Goal: Check status: Check status

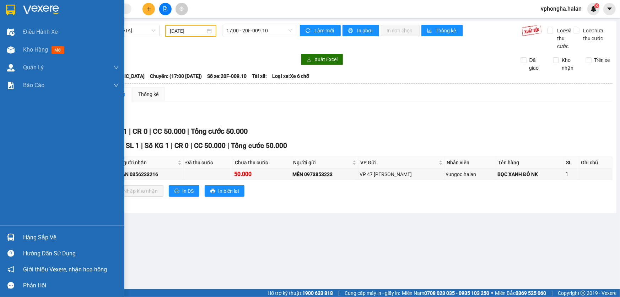
click at [32, 236] on div "Hàng sắp về" at bounding box center [71, 237] width 96 height 11
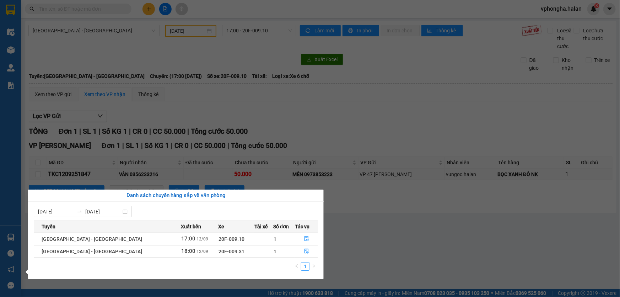
click at [389, 245] on section "Kết quả tìm kiếm ( 0 ) Bộ lọc No Data vphongha.halan 3 Điều hành xe Kho hàng mớ…" at bounding box center [310, 148] width 620 height 297
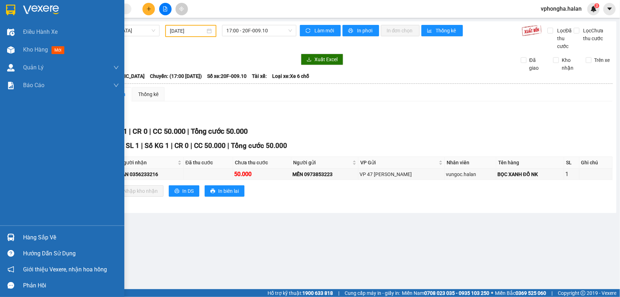
click at [32, 235] on div "Hàng sắp về" at bounding box center [71, 237] width 96 height 11
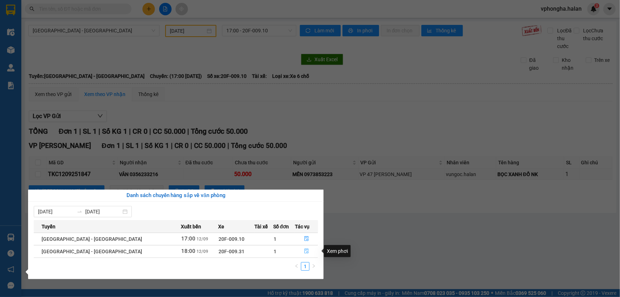
click at [304, 251] on icon "file-done" at bounding box center [306, 250] width 5 height 5
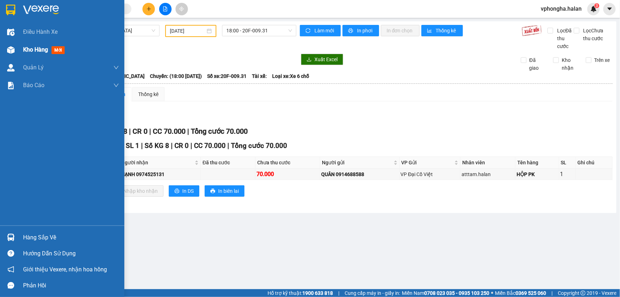
click at [39, 49] on span "Kho hàng" at bounding box center [35, 49] width 25 height 7
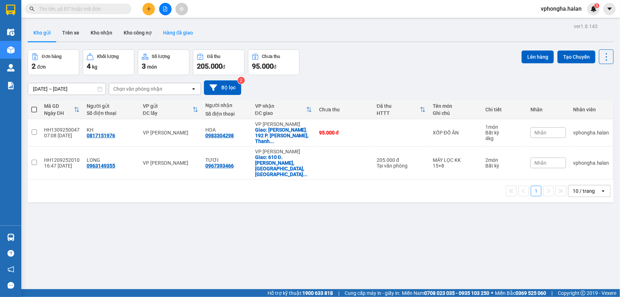
click at [173, 28] on button "Hàng đã giao" at bounding box center [177, 32] width 41 height 17
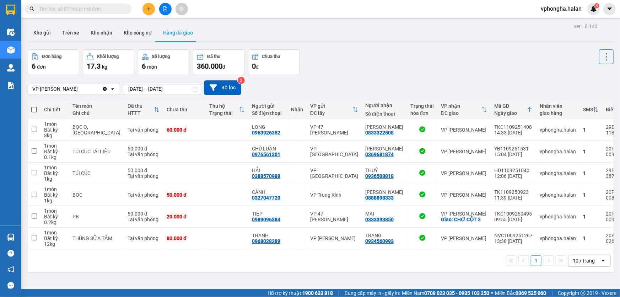
click at [132, 89] on input "[DATE] – [DATE]" at bounding box center [161, 88] width 77 height 11
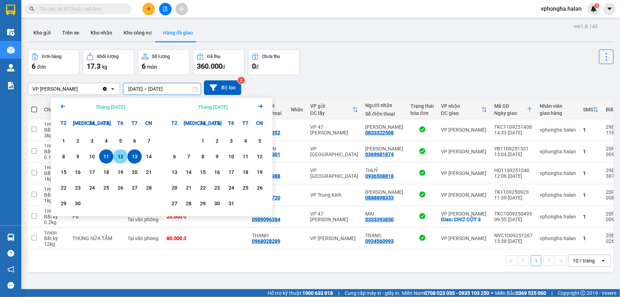
click at [117, 157] on div "12" at bounding box center [120, 156] width 10 height 9
click at [165, 88] on input "[DATE] – / /" at bounding box center [161, 88] width 77 height 11
click at [122, 156] on div "12" at bounding box center [120, 156] width 10 height 9
type input "[DATE] – [DATE]"
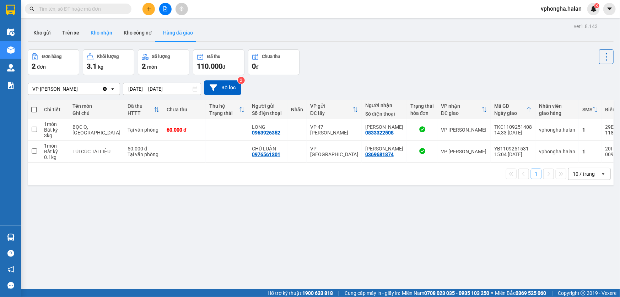
click at [102, 34] on button "Kho nhận" at bounding box center [101, 32] width 33 height 17
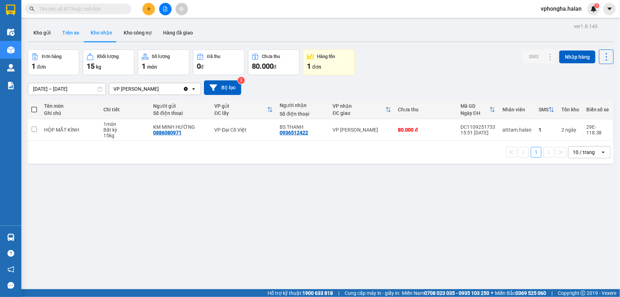
click at [61, 36] on button "Trên xe" at bounding box center [70, 32] width 28 height 17
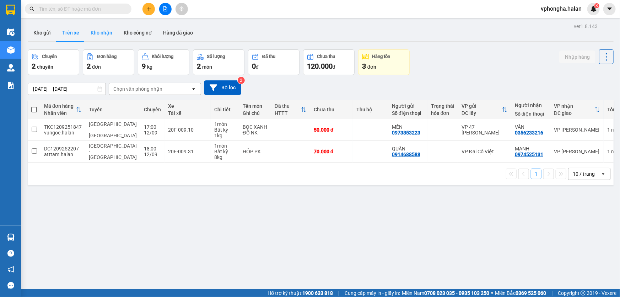
click at [97, 30] on button "Kho nhận" at bounding box center [101, 32] width 33 height 17
type input "[DATE] – [DATE]"
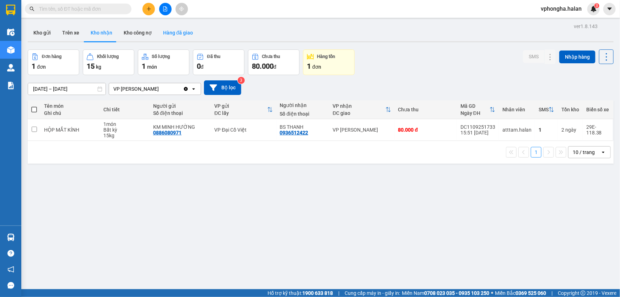
click at [180, 36] on button "Hàng đã giao" at bounding box center [177, 32] width 41 height 17
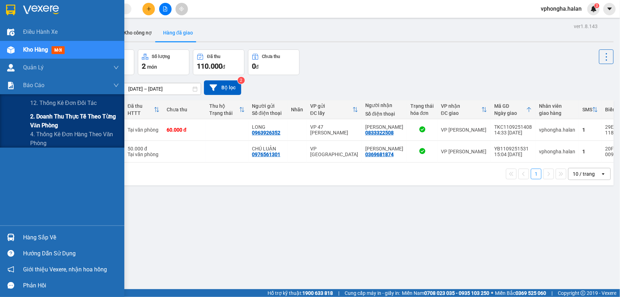
click at [69, 124] on span "2. Doanh thu thực tế theo từng văn phòng" at bounding box center [74, 121] width 89 height 18
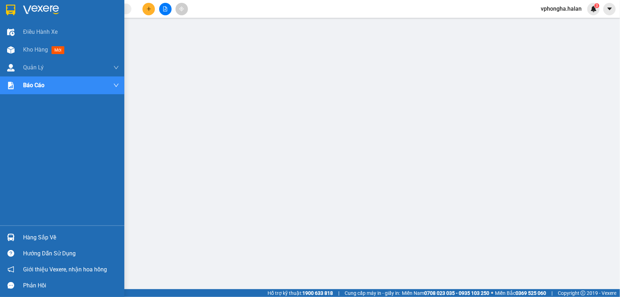
click at [43, 238] on div "Hàng sắp về" at bounding box center [71, 237] width 96 height 11
click at [36, 49] on span "Kho hàng" at bounding box center [35, 49] width 25 height 7
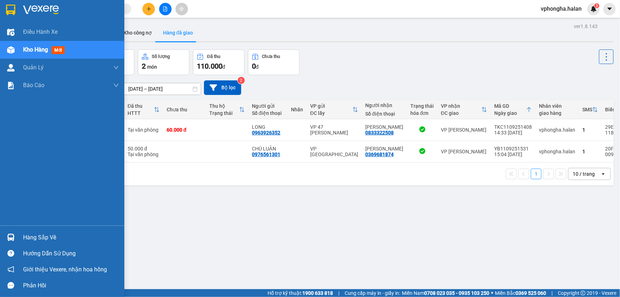
click at [42, 238] on div "Hàng sắp về" at bounding box center [71, 237] width 96 height 11
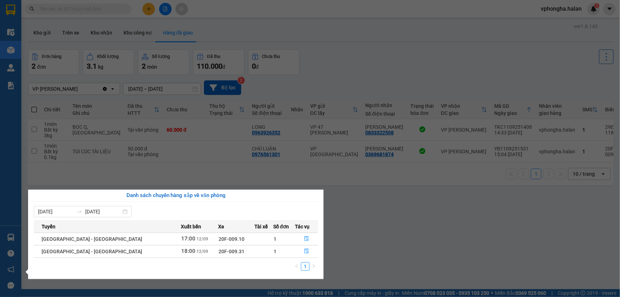
click at [401, 224] on section "Kết quả tìm kiếm ( 0 ) Bộ lọc No Data vphongha.halan 3 Điều hành xe Kho hàng mớ…" at bounding box center [310, 148] width 620 height 297
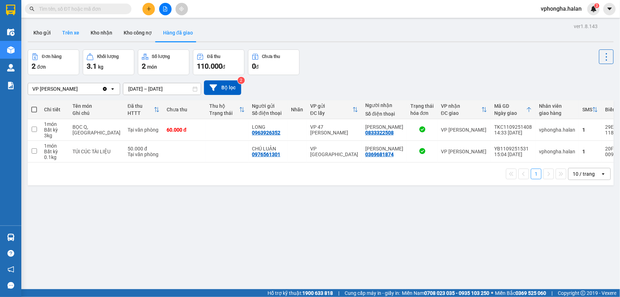
click at [67, 36] on button "Trên xe" at bounding box center [70, 32] width 28 height 17
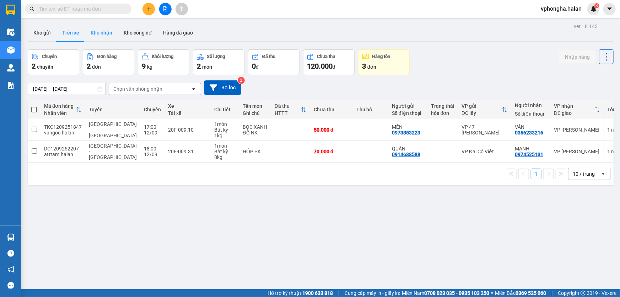
click at [97, 34] on button "Kho nhận" at bounding box center [101, 32] width 33 height 17
type input "[DATE] – [DATE]"
